Goal: Check status

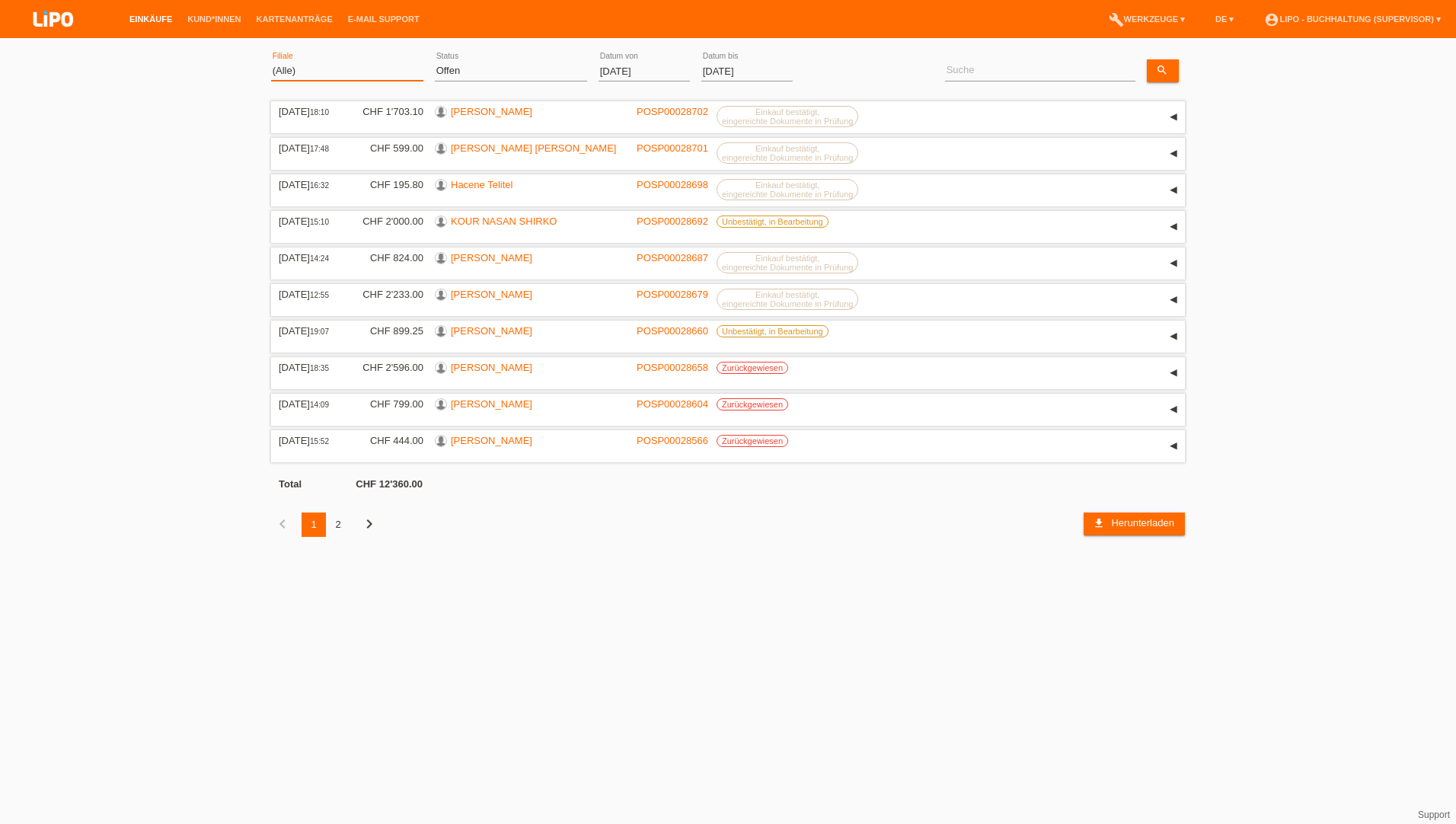
click at [357, 77] on select "(Alle) Aarau Biel Conthey Contone Delémont Dietikon Dietlikon Egerkingen Emmen …" at bounding box center [347, 70] width 153 height 18
select select "726"
click at [271, 61] on select "(Alle) Aarau Biel Conthey Contone Delémont Dietikon Dietlikon Egerkingen Emmen …" at bounding box center [347, 70] width 153 height 18
click at [466, 76] on select "(Alle) Neu Offen Zurückgewiesen Zurückgetreten / Storniert Abgeschlossen" at bounding box center [510, 70] width 153 height 18
select select "ALL"
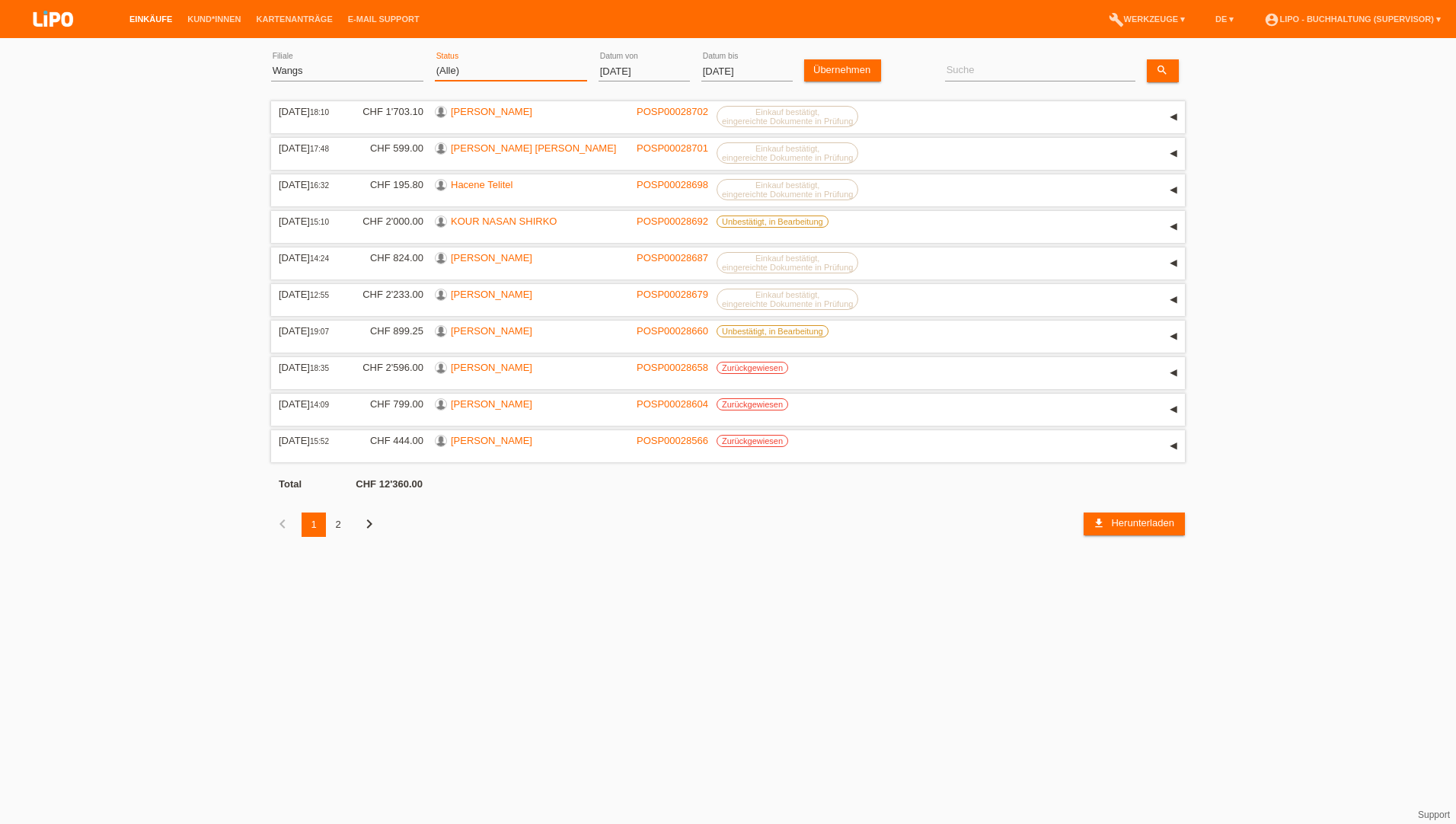
click at [434, 61] on select "(Alle) Neu Offen Zurückgewiesen Zurückgetreten / Storniert Abgeschlossen" at bounding box center [510, 70] width 153 height 18
click at [821, 72] on link "Übernehmen" at bounding box center [842, 70] width 77 height 22
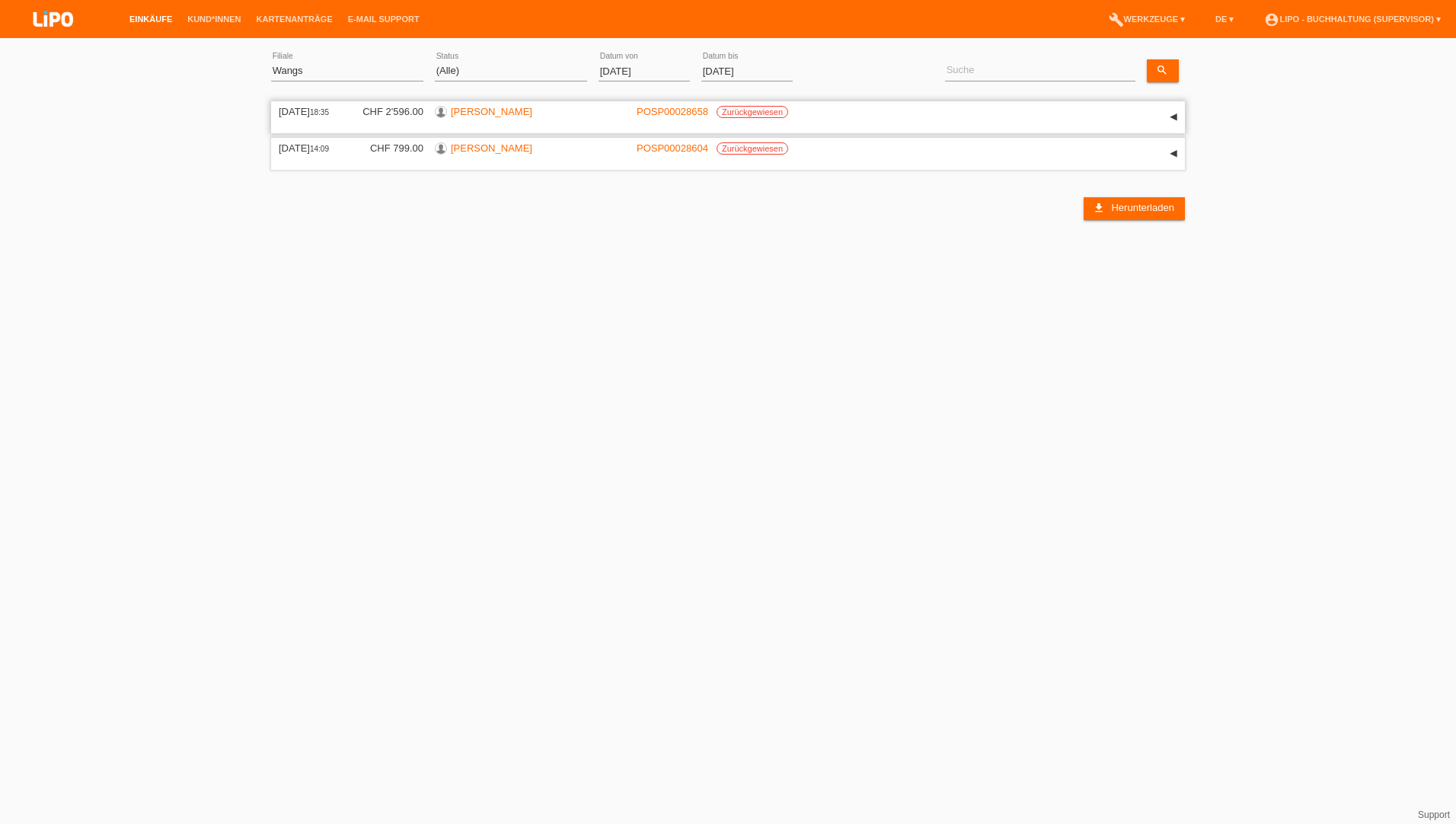
click at [513, 113] on link "[PERSON_NAME]" at bounding box center [492, 112] width 82 height 12
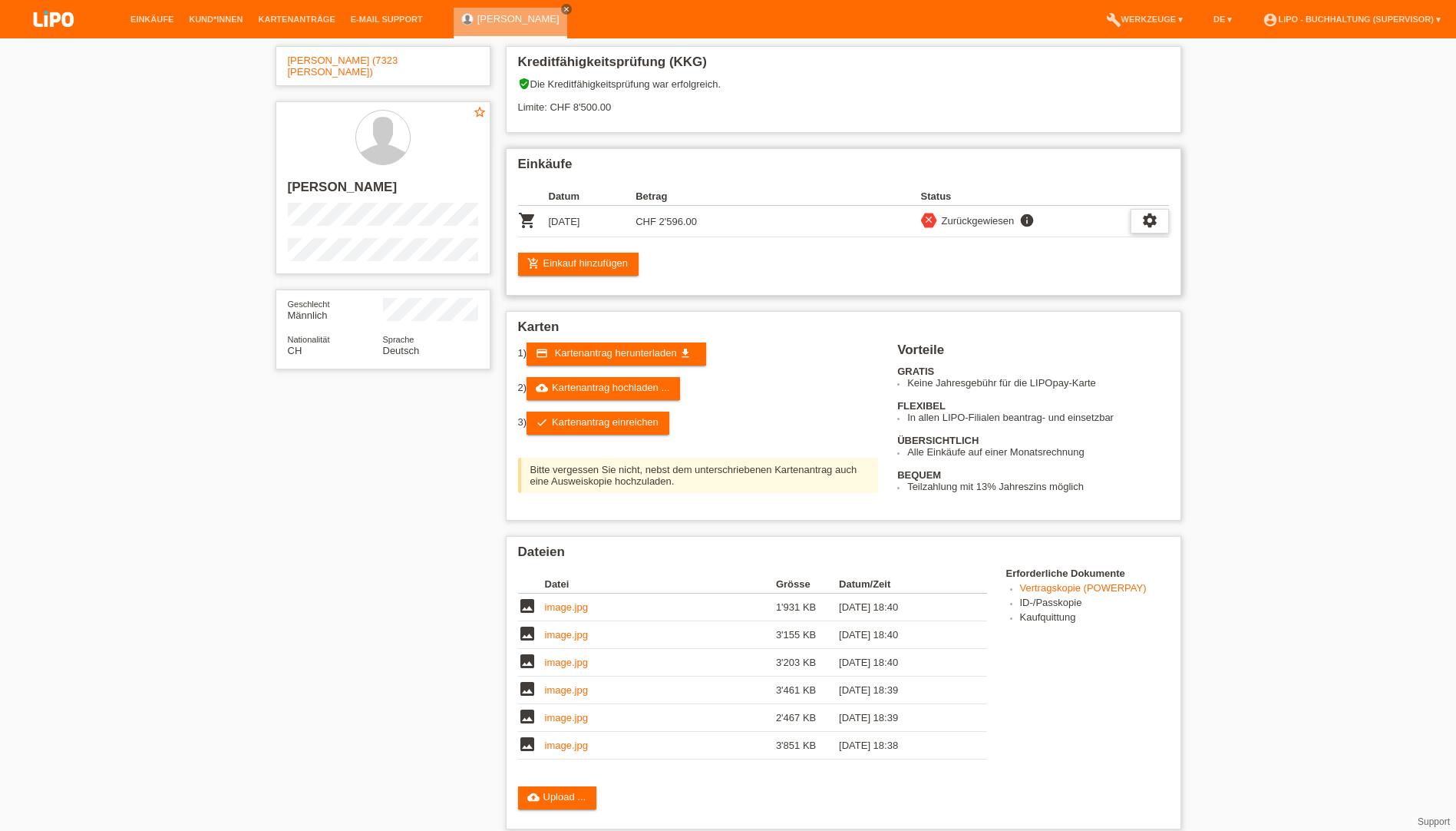
click at [1152, 218] on icon "settings" at bounding box center [1149, 220] width 17 height 17
click at [1089, 233] on div "fullscreen Anzeigen description AGB herunterladen get_app description Vertrag h…" at bounding box center [1071, 279] width 196 height 93
click at [1066, 235] on div "fullscreen Anzeigen" at bounding box center [1071, 245] width 194 height 23
